Goal: Information Seeking & Learning: Learn about a topic

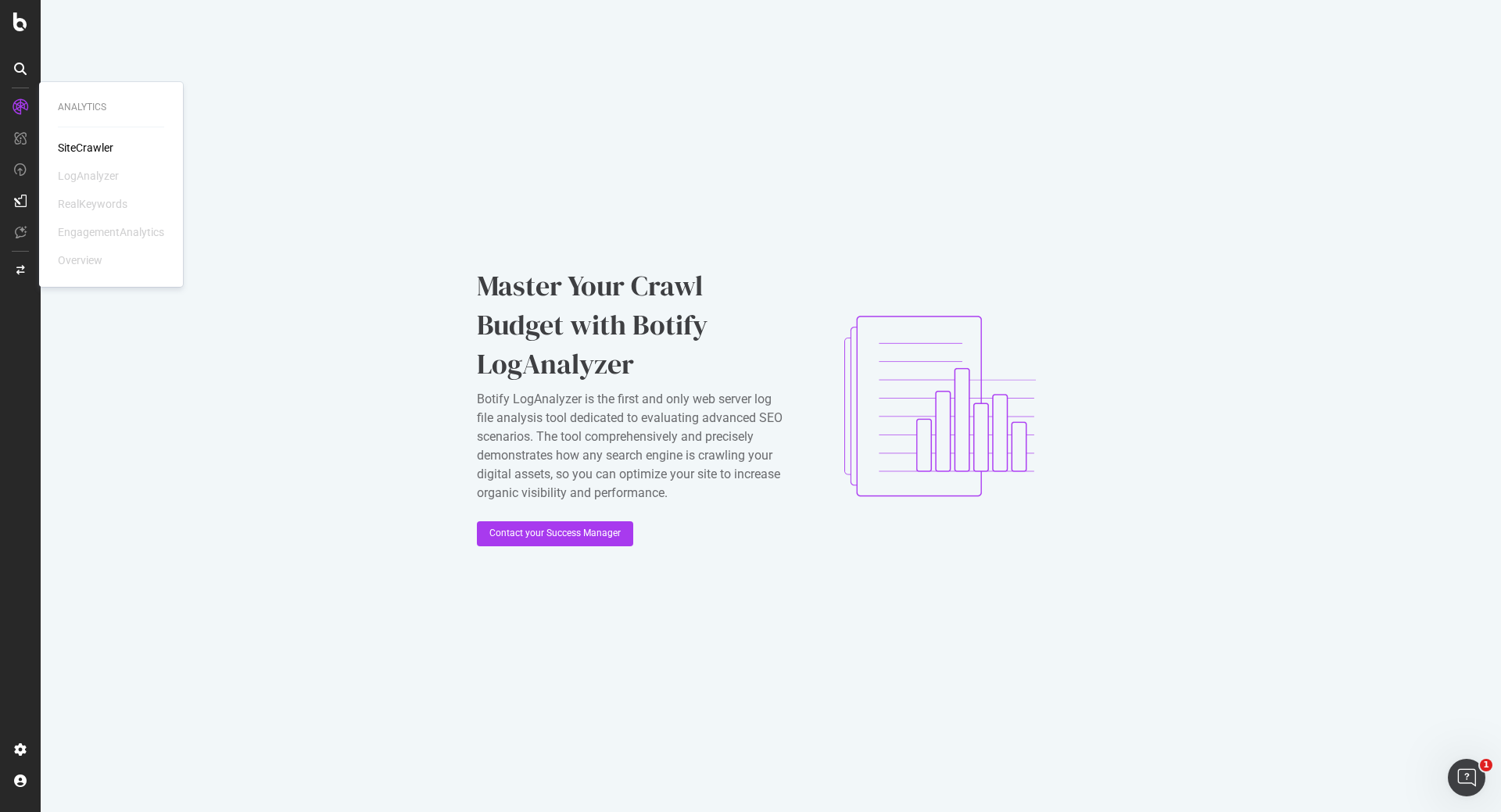
click at [95, 148] on div "SiteCrawler" at bounding box center [85, 147] width 56 height 15
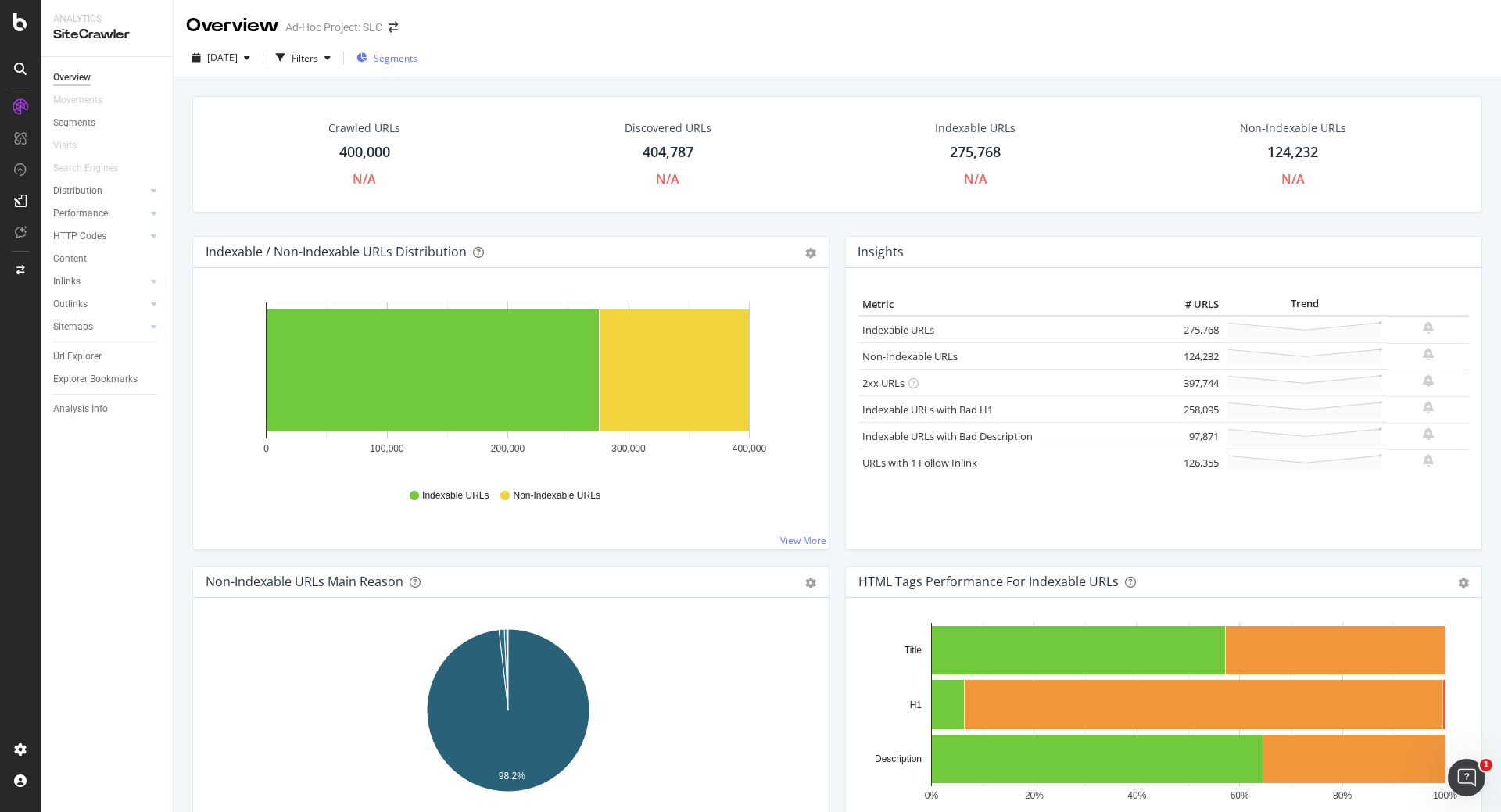
click at [418, 61] on span "Segments" at bounding box center [395, 58] width 44 height 13
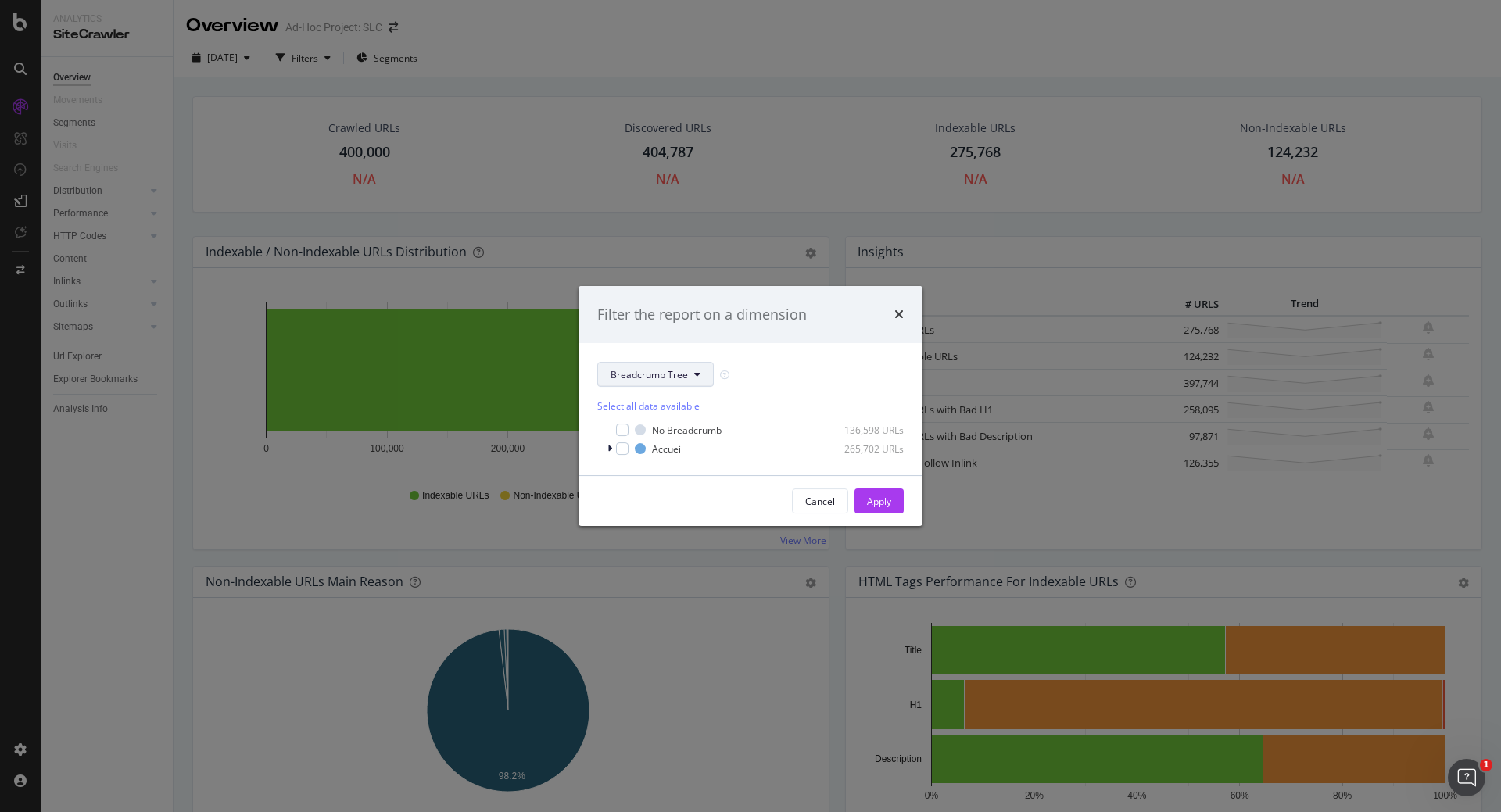
click at [661, 373] on span "Breadcrumb Tree" at bounding box center [649, 375] width 78 height 13
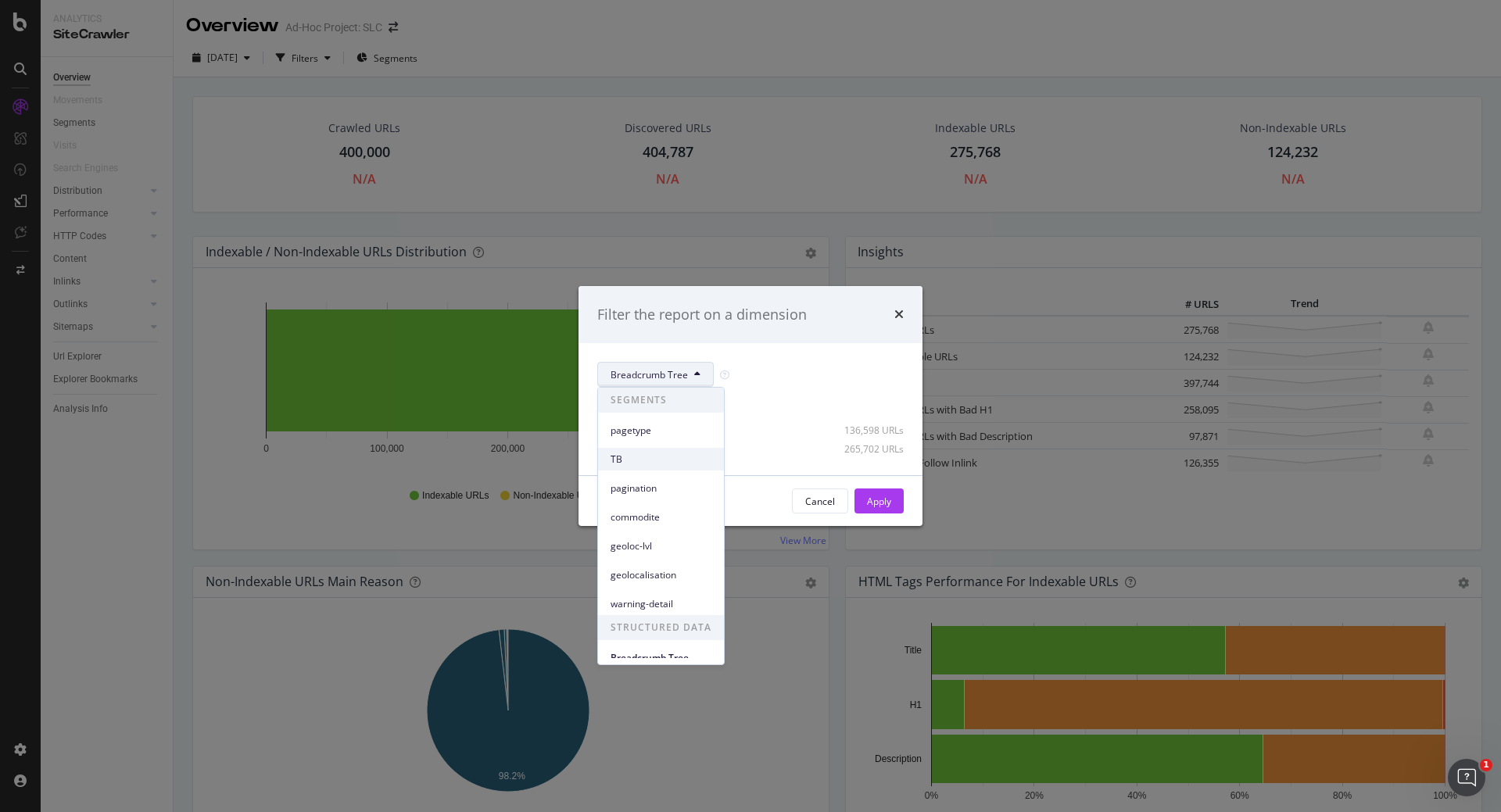
click at [644, 464] on span "TB" at bounding box center [661, 459] width 101 height 14
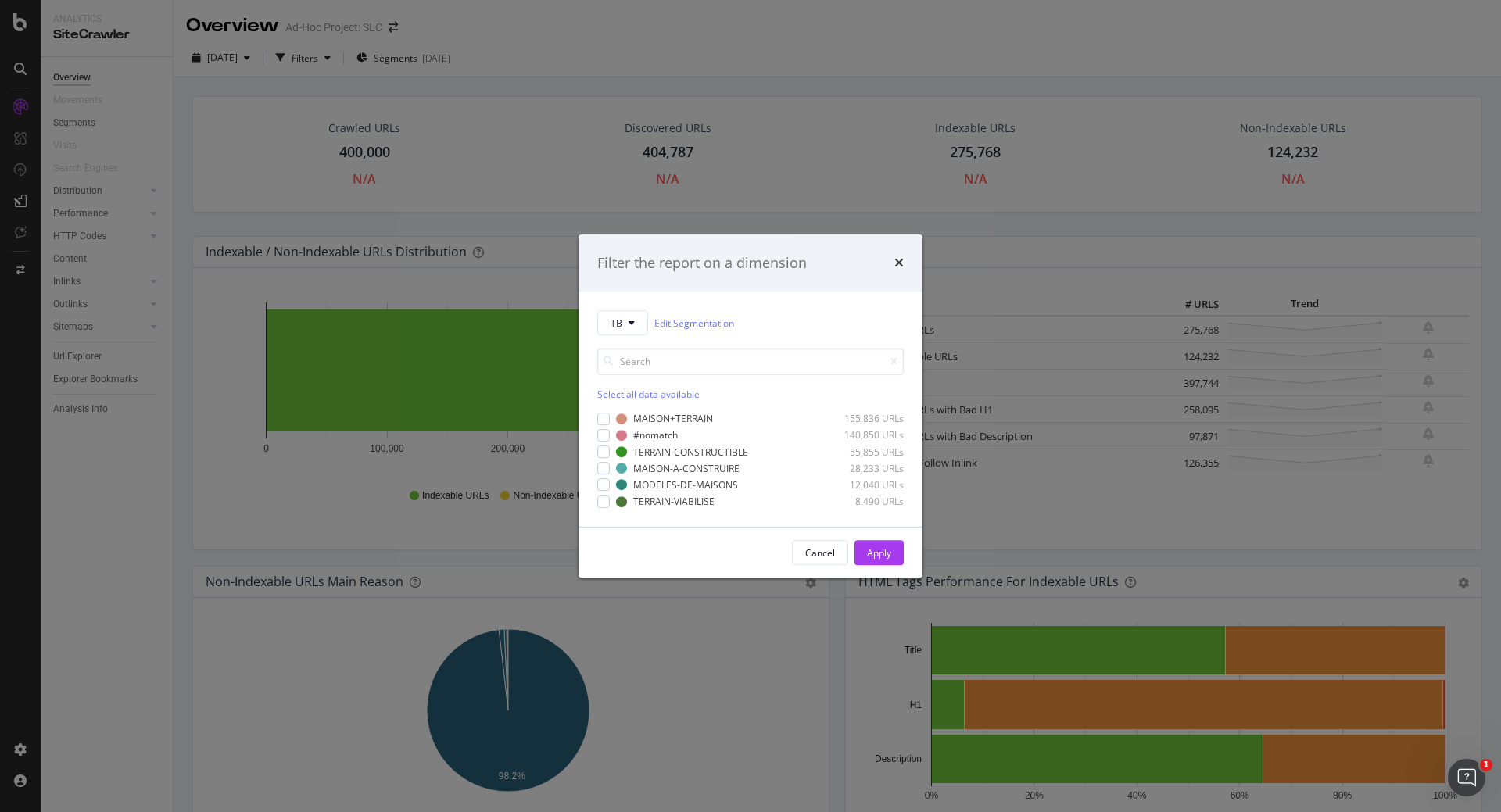
click at [640, 393] on div "Select all data available" at bounding box center [750, 394] width 306 height 13
click at [883, 561] on div "Apply" at bounding box center [879, 552] width 24 height 23
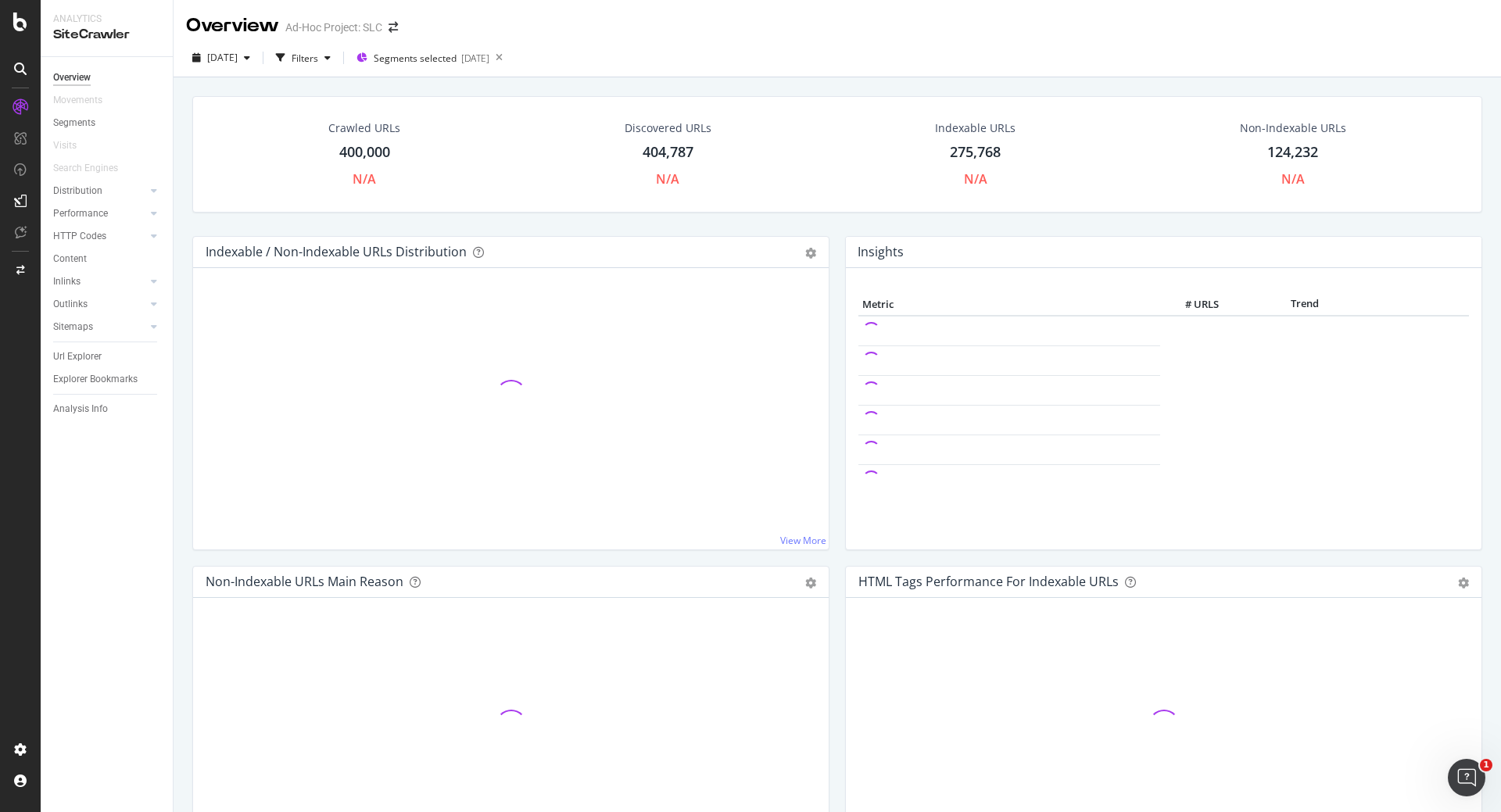
click at [883, 561] on div "Insights Metric # URLS Trend" at bounding box center [1163, 401] width 653 height 329
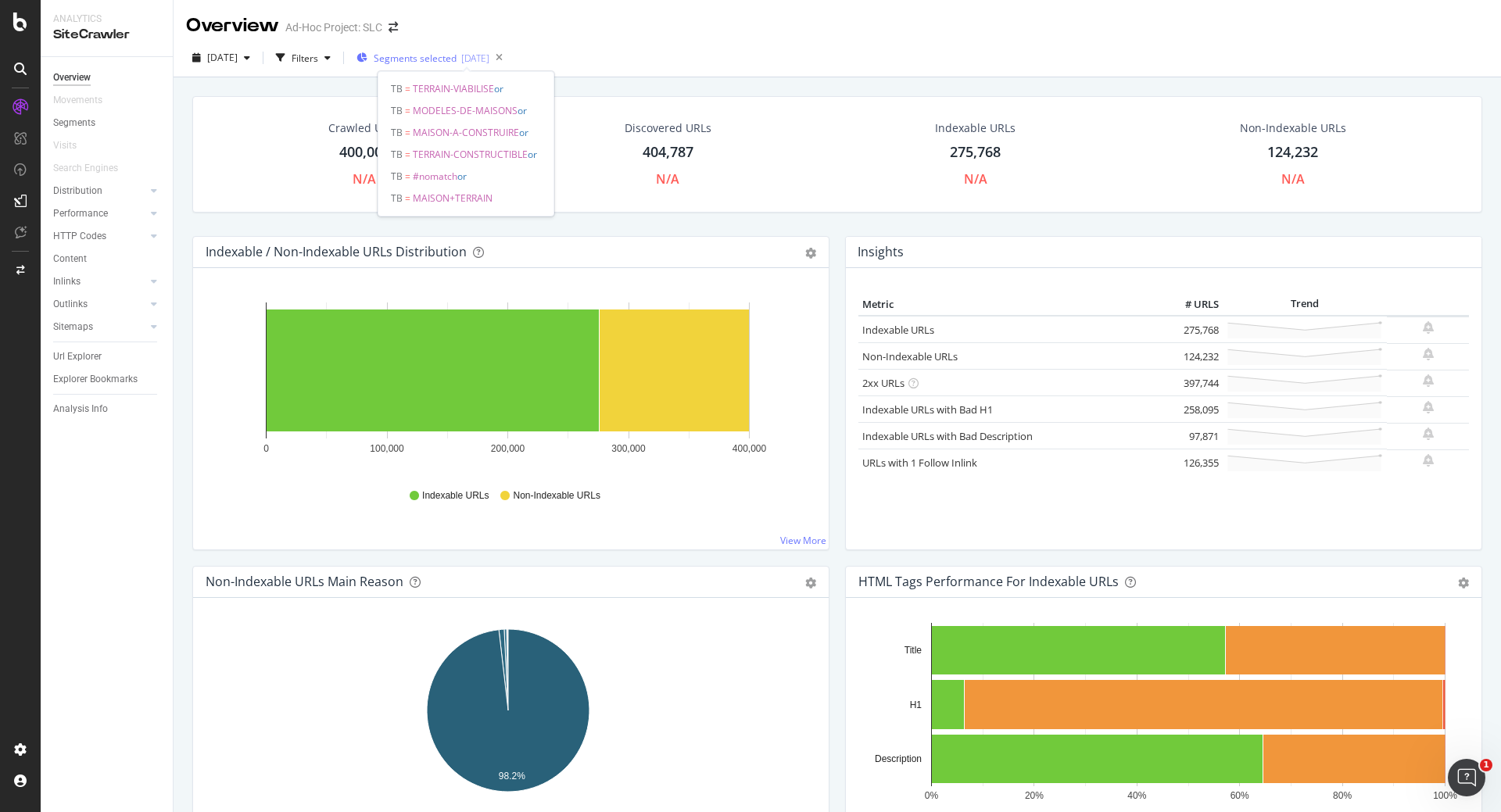
click at [457, 62] on span "Segments selected" at bounding box center [415, 58] width 83 height 13
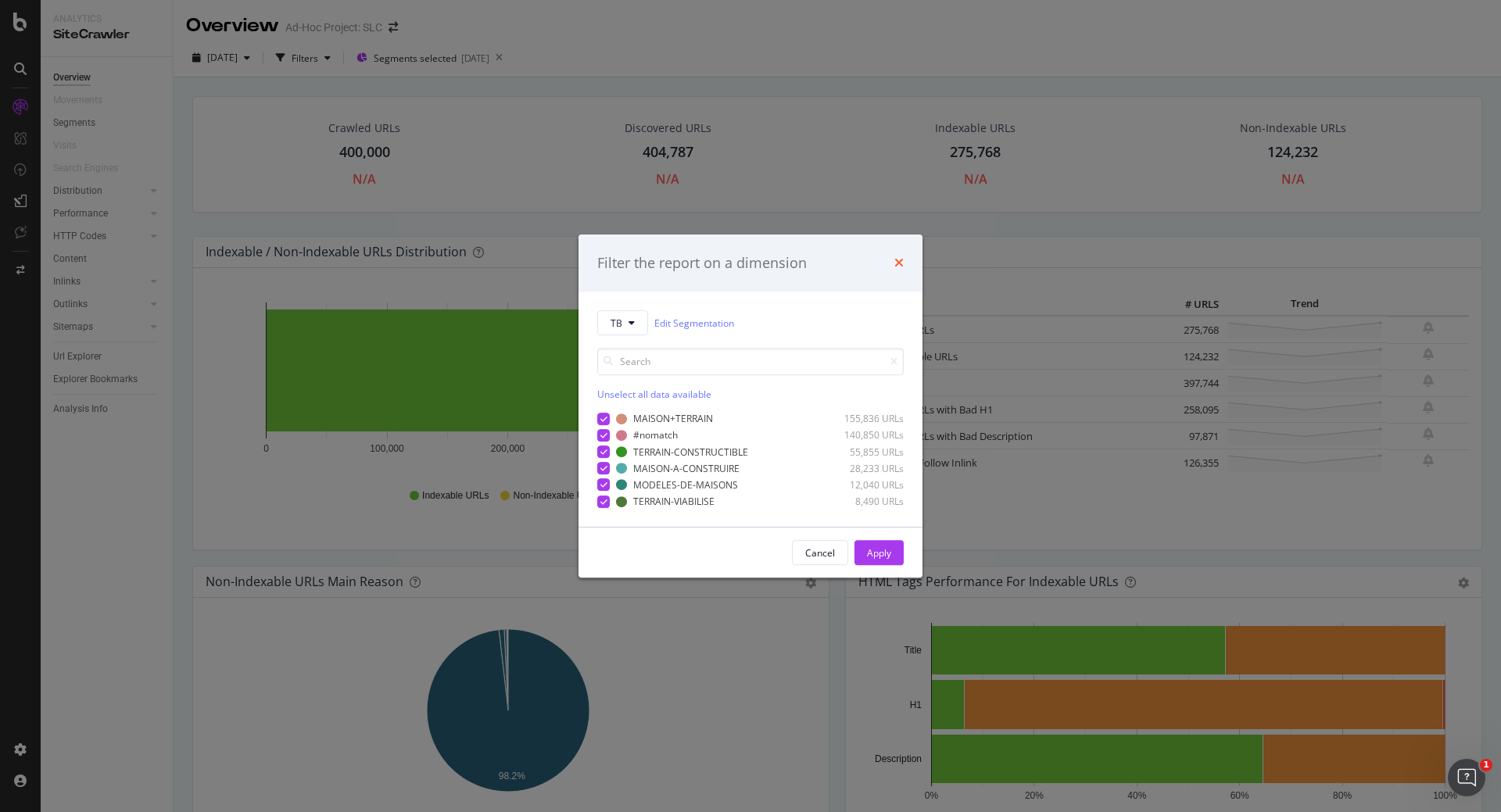
click at [897, 266] on icon "times" at bounding box center [899, 263] width 10 height 12
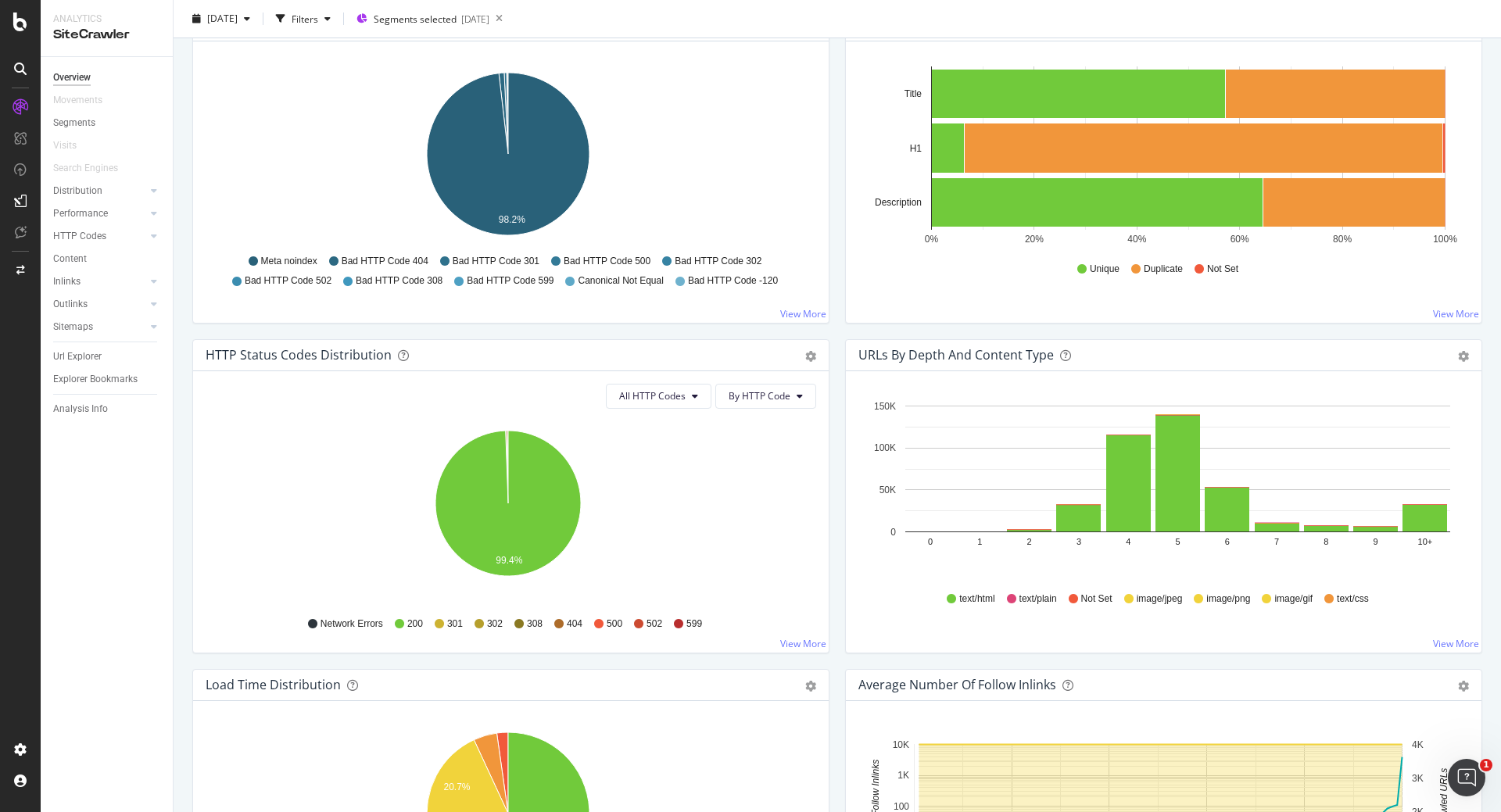
scroll to position [570, 0]
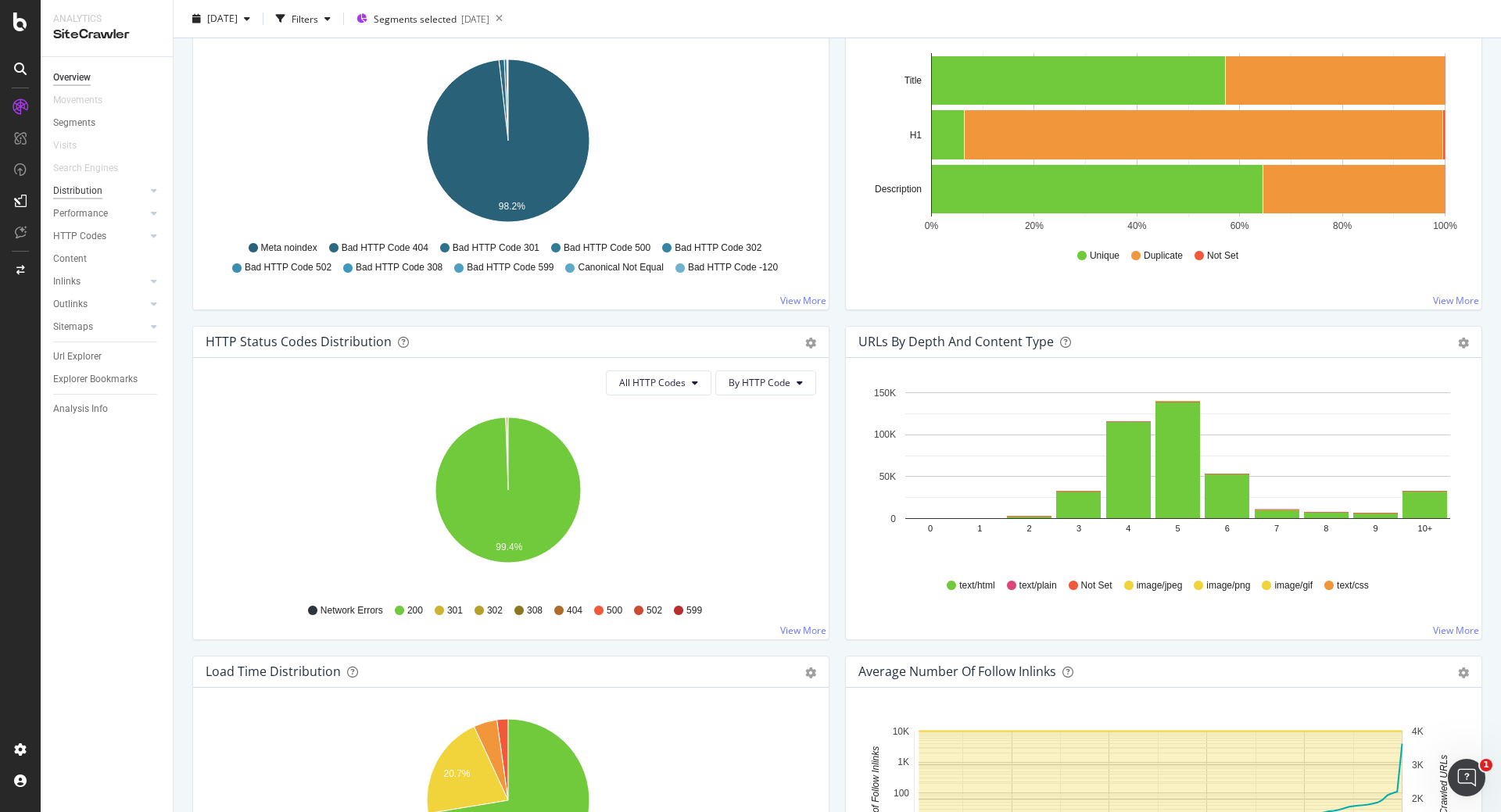
click at [62, 188] on div "Distribution" at bounding box center [78, 191] width 49 height 16
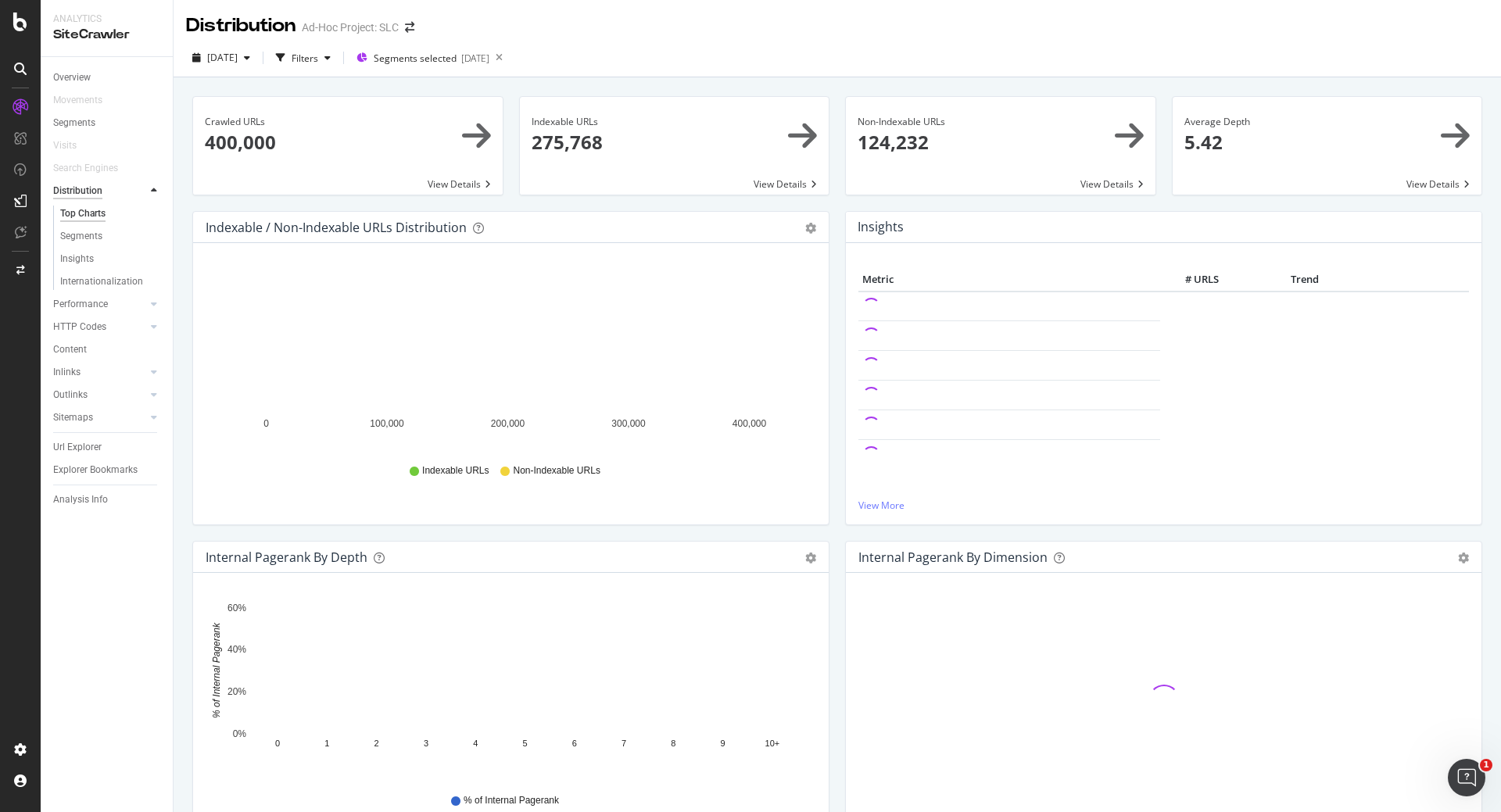
click at [83, 192] on div "Distribution" at bounding box center [78, 191] width 49 height 16
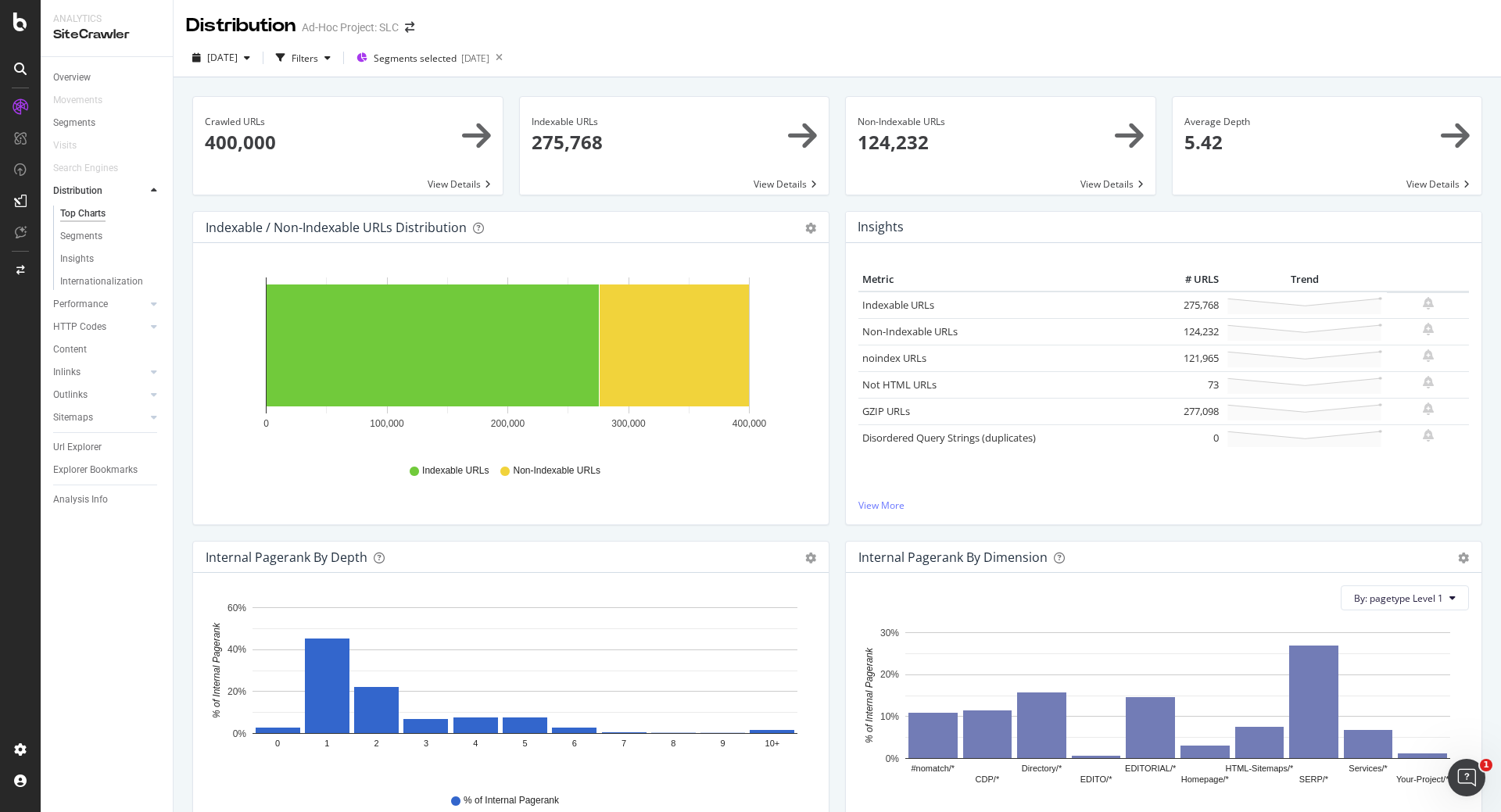
click at [153, 189] on icon at bounding box center [154, 191] width 6 height 10
click at [106, 209] on div "Performance" at bounding box center [81, 214] width 55 height 16
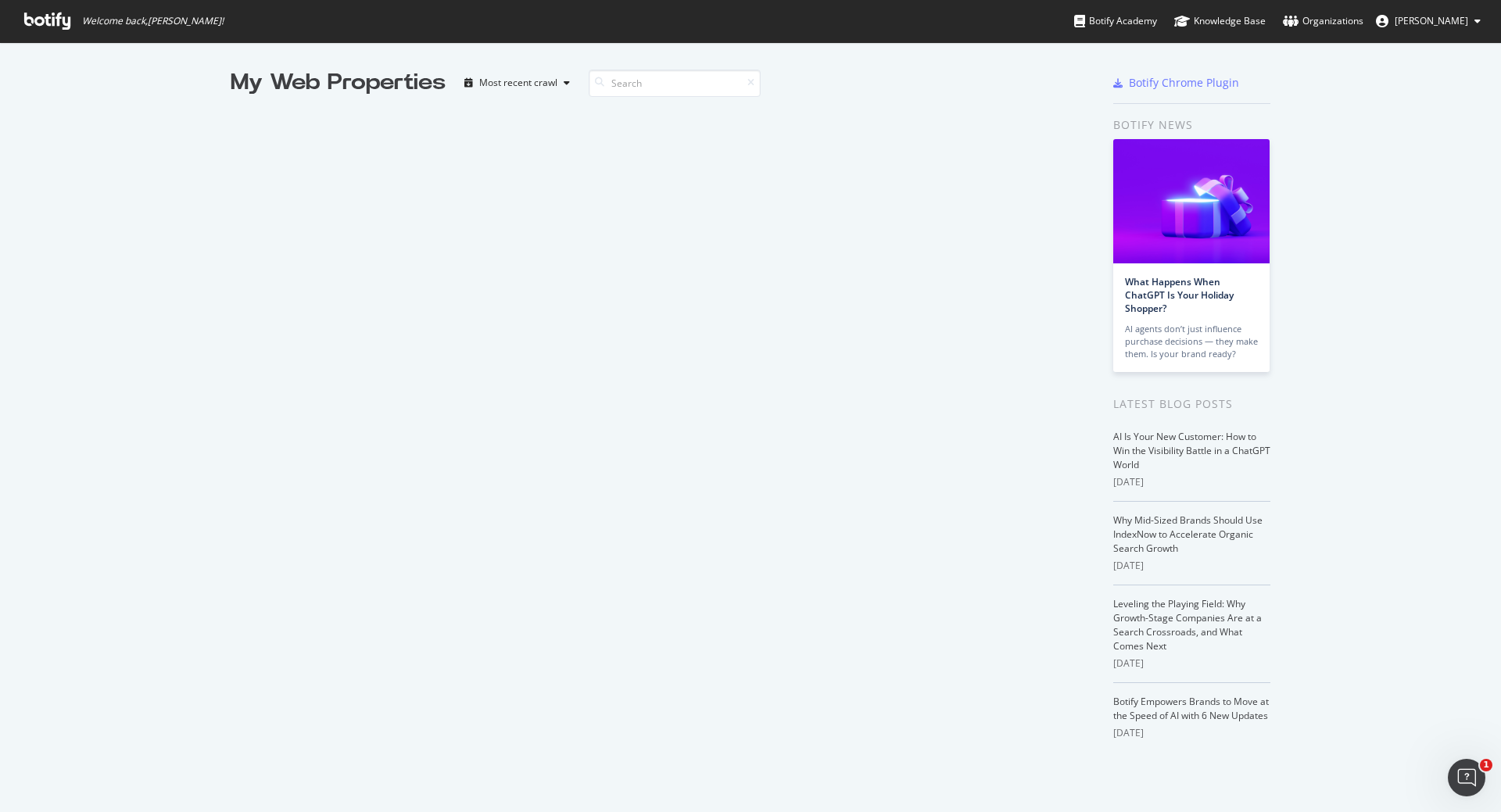
scroll to position [801, 1478]
